Goal: Task Accomplishment & Management: Manage account settings

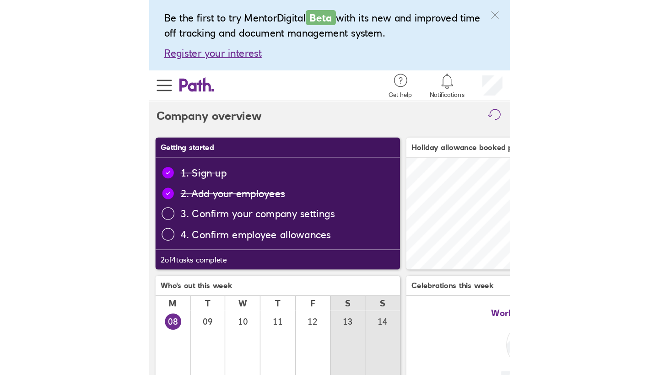
scroll to position [81, 178]
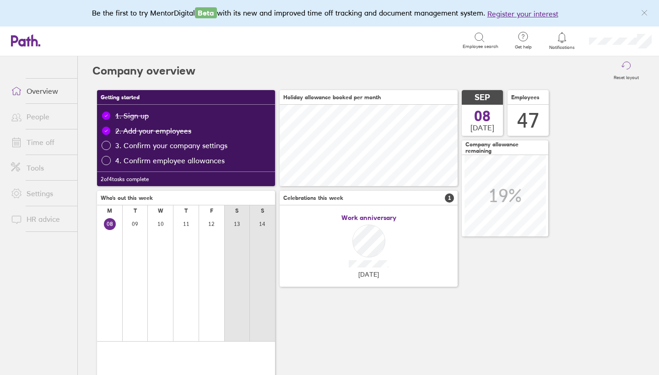
click at [46, 120] on link "People" at bounding box center [41, 117] width 74 height 18
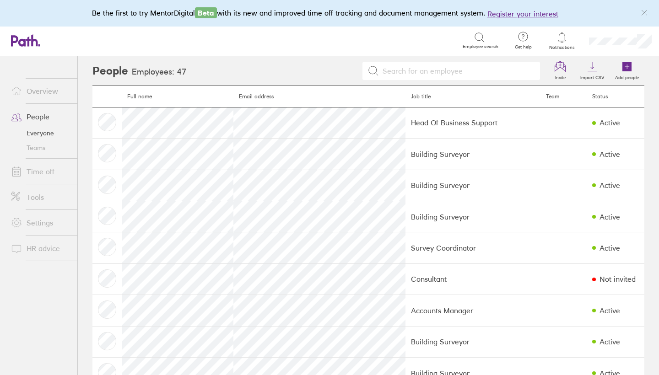
click at [41, 172] on link "Time off" at bounding box center [41, 172] width 74 height 18
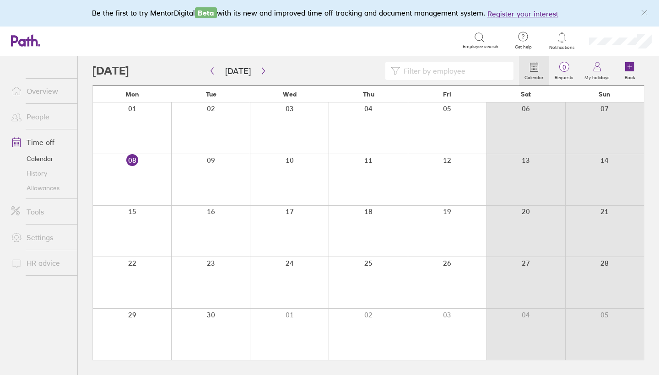
click at [55, 188] on link "Allowances" at bounding box center [41, 188] width 74 height 15
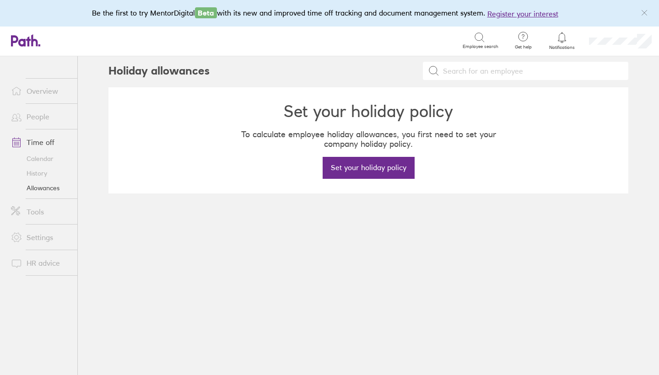
click at [44, 119] on link "People" at bounding box center [41, 117] width 74 height 18
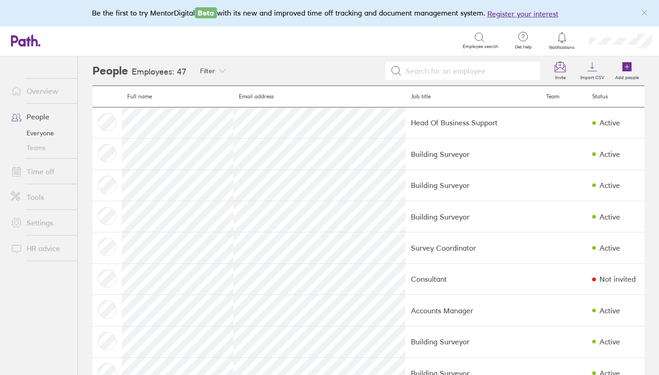
click at [52, 127] on link "Everyone" at bounding box center [41, 133] width 74 height 15
click at [49, 171] on link "Time off" at bounding box center [41, 172] width 74 height 18
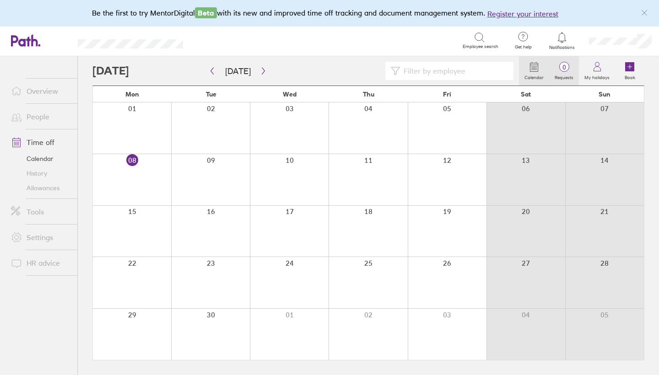
click at [262, 65] on span "0" at bounding box center [564, 67] width 30 height 7
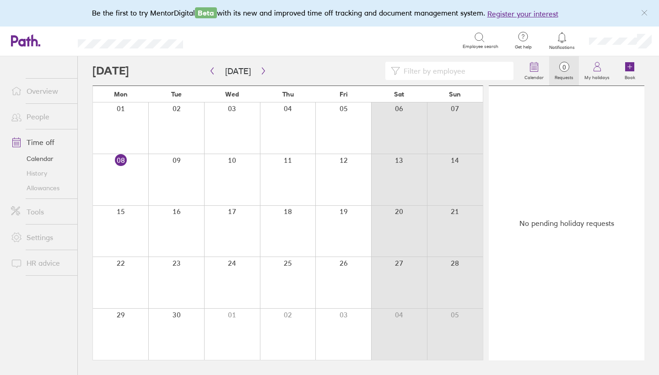
click at [262, 69] on span "0" at bounding box center [564, 67] width 30 height 7
click at [262, 71] on icon "button" at bounding box center [263, 70] width 7 height 7
